Goal: Information Seeking & Learning: Learn about a topic

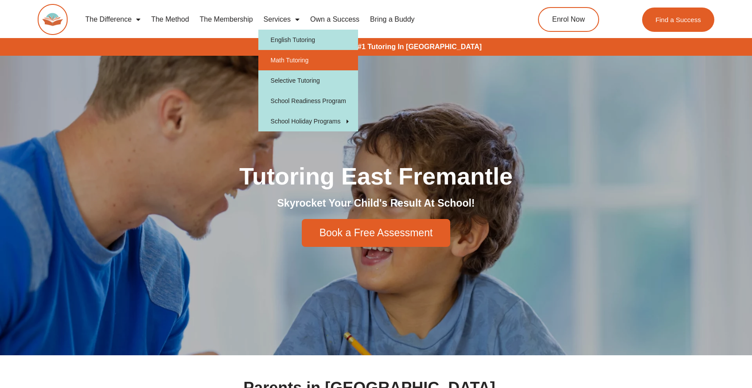
click at [283, 58] on link "Math Tutoring" at bounding box center [308, 60] width 100 height 20
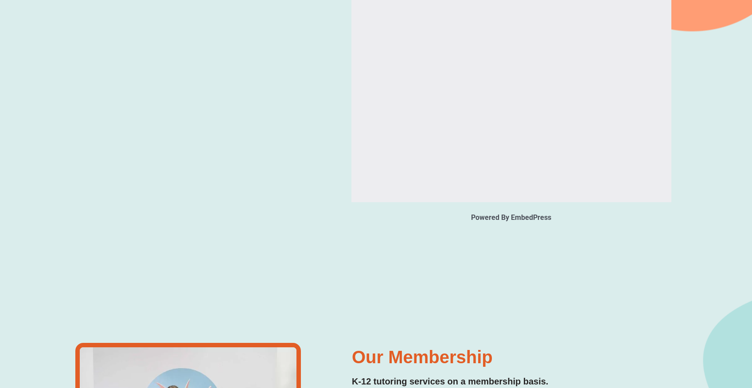
scroll to position [994, 0]
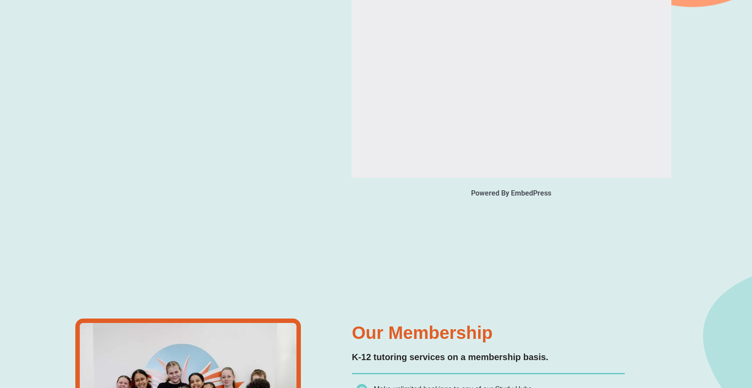
type input "*"
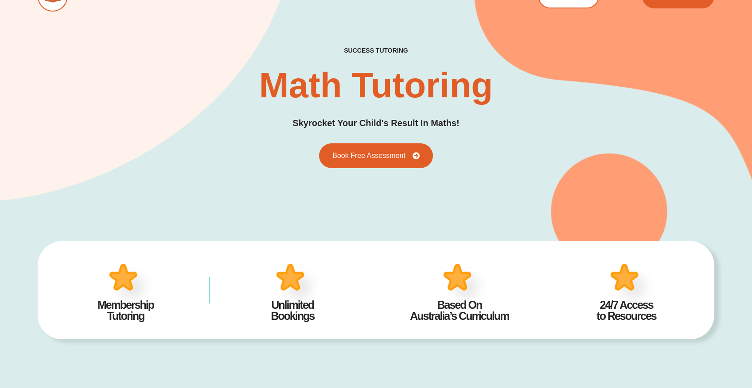
scroll to position [0, 0]
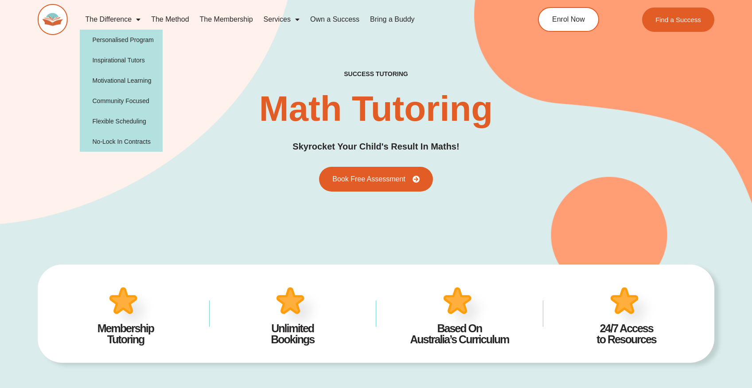
click at [119, 22] on link "The Difference" at bounding box center [113, 19] width 66 height 20
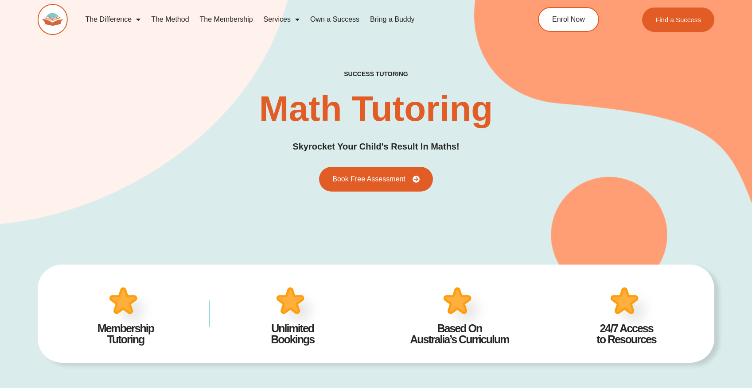
click at [119, 22] on link "The Difference" at bounding box center [113, 19] width 66 height 20
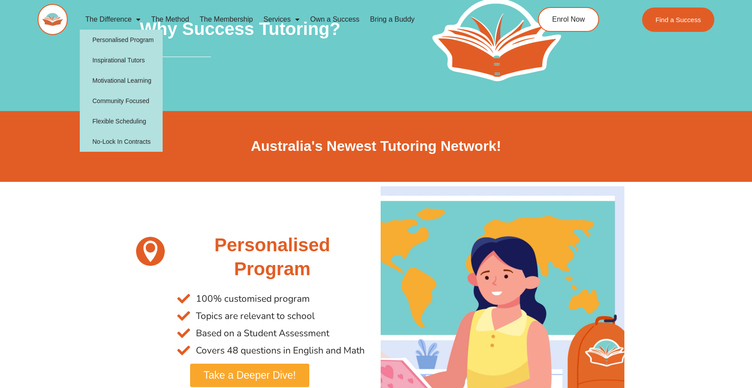
click at [136, 19] on span "Menu" at bounding box center [136, 20] width 9 height 16
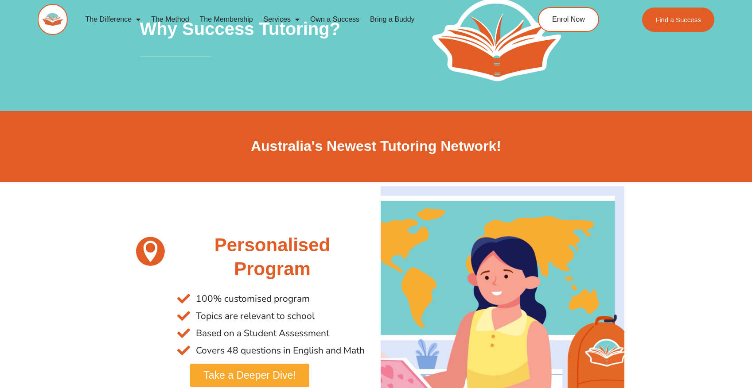
click at [136, 19] on span "Menu" at bounding box center [136, 20] width 9 height 16
click at [181, 19] on link "The Method" at bounding box center [170, 19] width 48 height 20
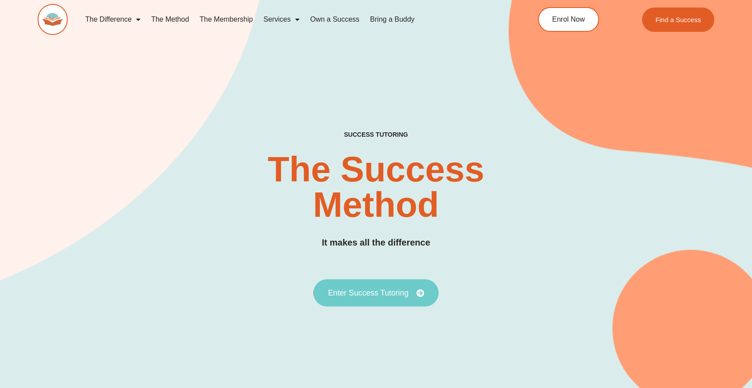
click at [355, 289] on span "Enter Success Tutoring" at bounding box center [368, 293] width 81 height 8
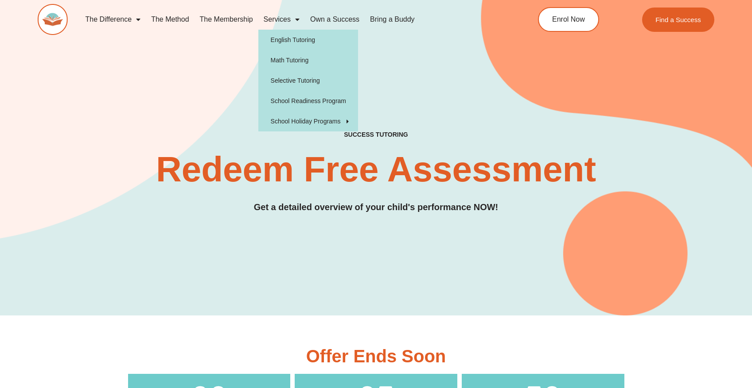
click at [244, 18] on link "The Membership" at bounding box center [226, 19] width 64 height 20
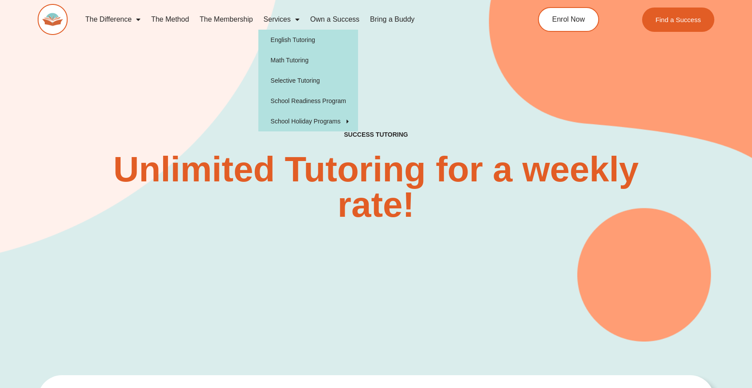
click at [370, 215] on h2 "Unlimited Tutoring for a weekly rate!" at bounding box center [375, 187] width 589 height 71
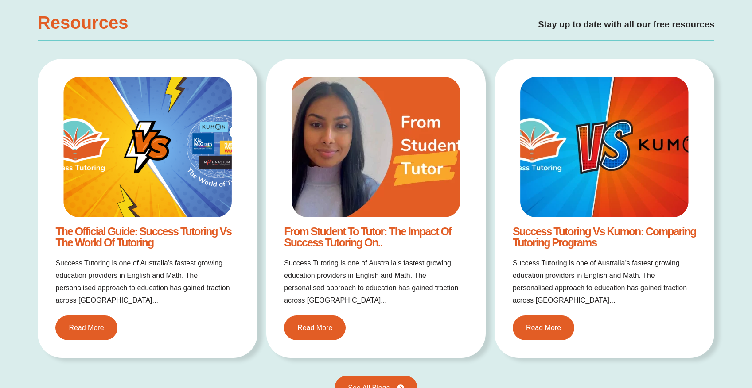
scroll to position [1728, 0]
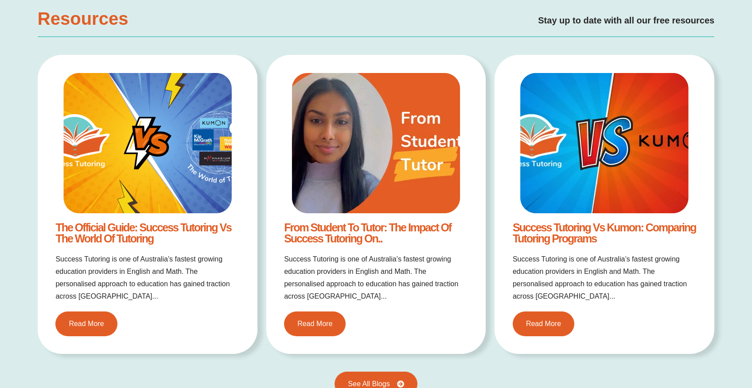
click at [547, 196] on img at bounding box center [604, 143] width 168 height 140
click at [550, 316] on link "Read More" at bounding box center [543, 323] width 68 height 27
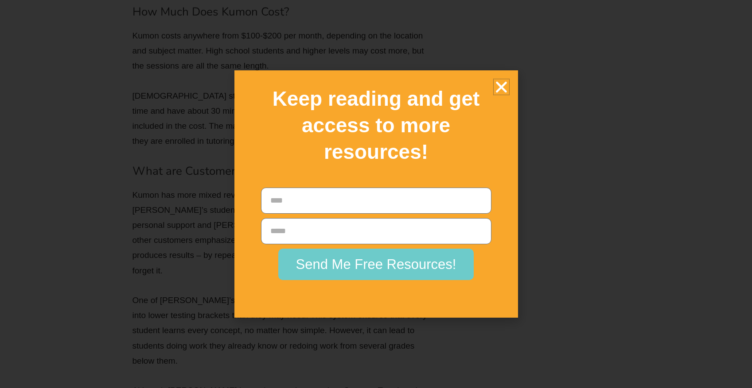
scroll to position [3204, 0]
click at [495, 88] on icon "Close" at bounding box center [500, 86] width 15 height 15
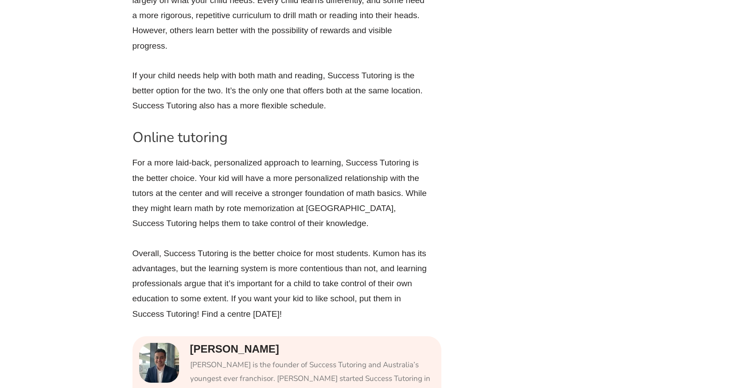
scroll to position [4090, 0]
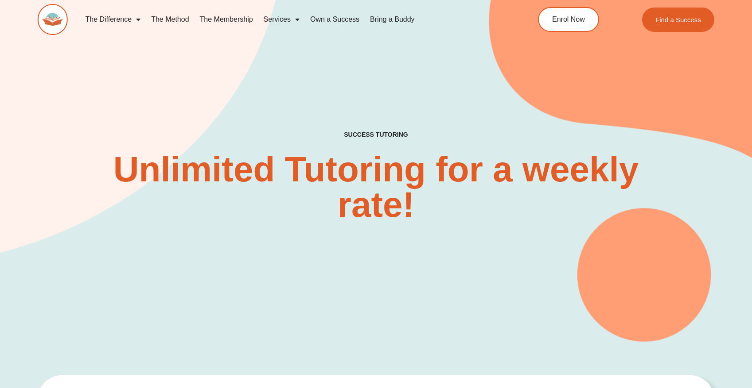
click at [291, 21] on span "Menu" at bounding box center [295, 20] width 9 height 16
click at [295, 19] on span "Menu" at bounding box center [295, 20] width 9 height 16
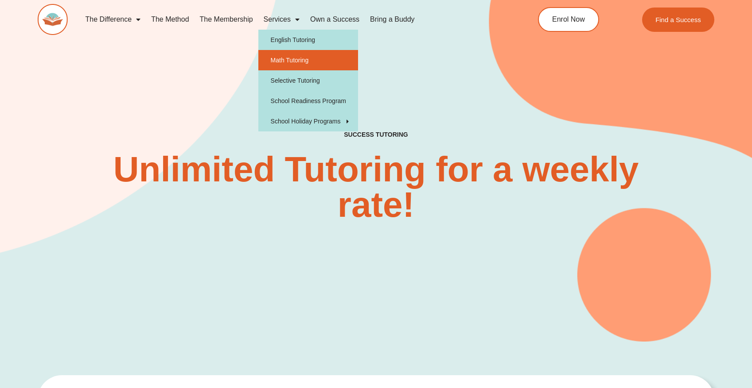
click at [299, 61] on link "Math Tutoring" at bounding box center [308, 60] width 100 height 20
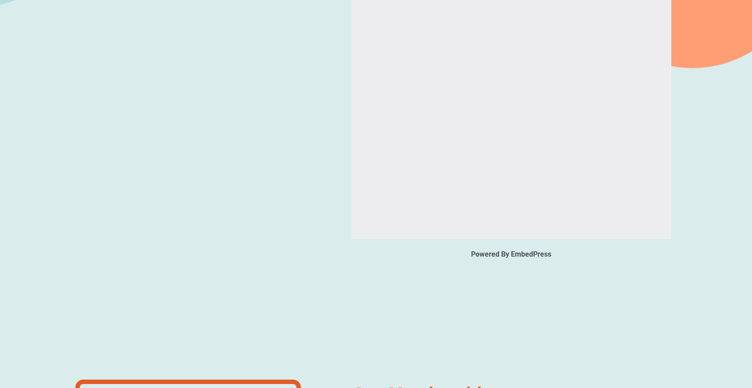
scroll to position [1141, 0]
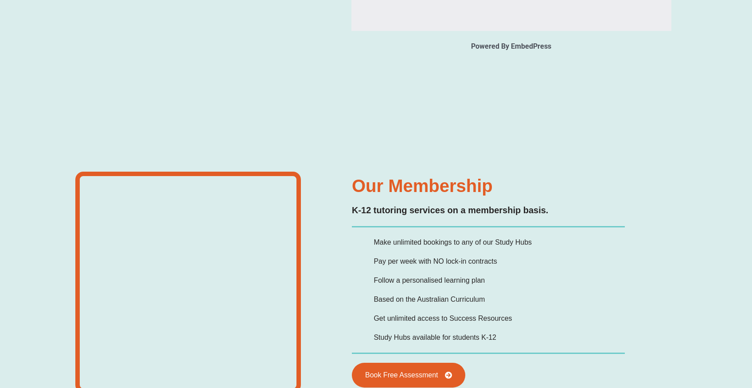
type input "*"
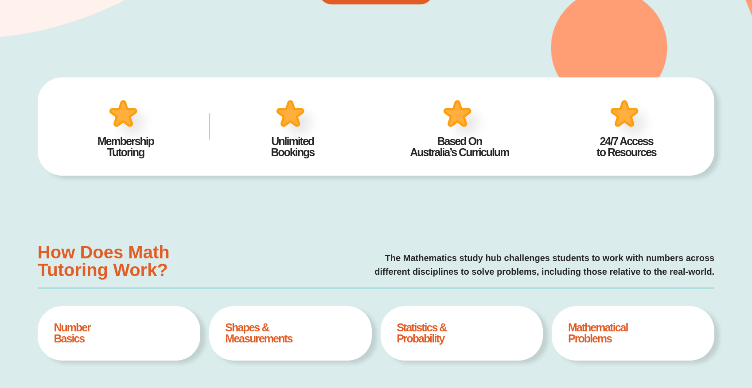
scroll to position [0, 0]
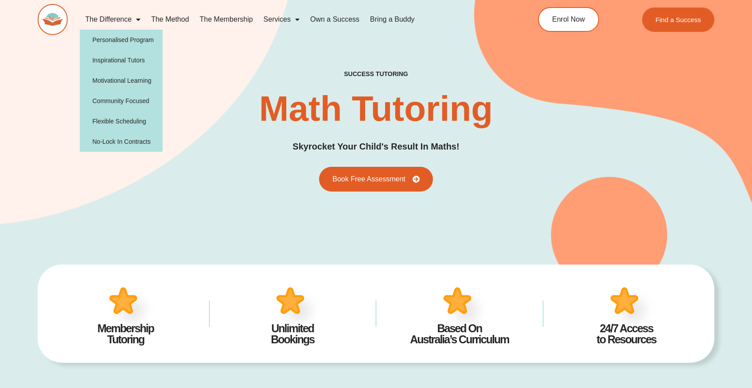
click at [63, 23] on img at bounding box center [53, 19] width 30 height 31
